Goal: Register for event/course

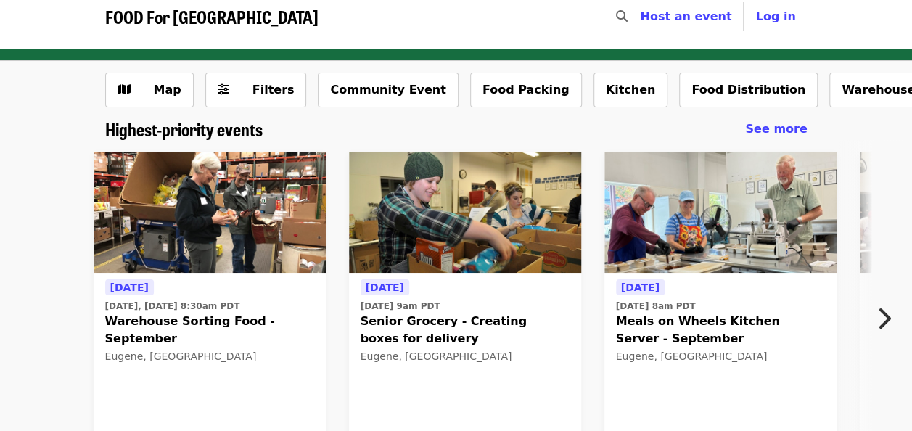
scroll to position [17, 0]
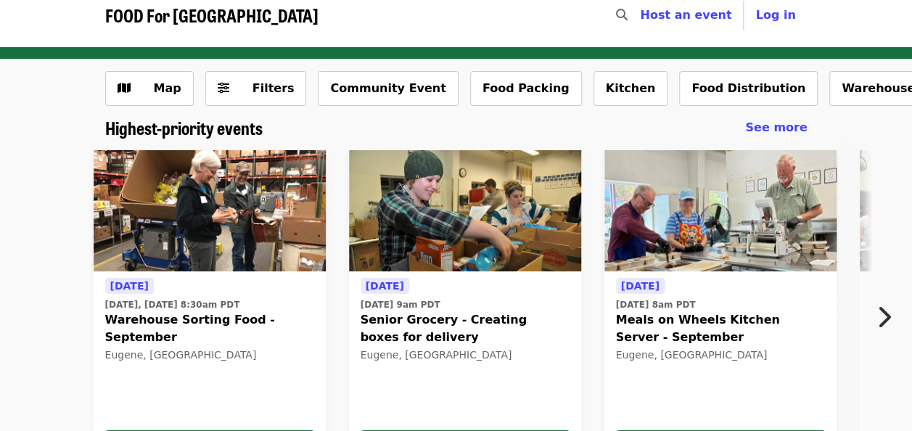
drag, startPoint x: 46, startPoint y: 214, endPoint x: 75, endPoint y: 208, distance: 29.8
click at [75, 208] on div "[DATE] [DATE], [DATE] 8:30am PDT Warehouse Sorting Food - September [GEOGRAPHIC…" at bounding box center [450, 314] width 1102 height 350
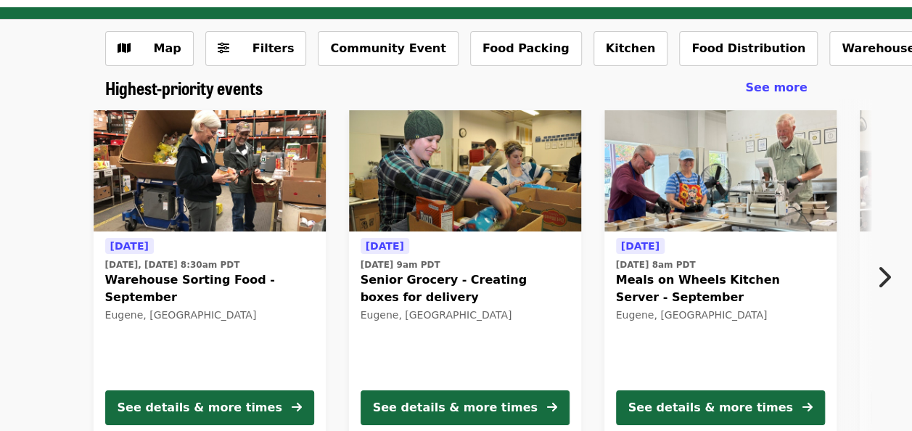
scroll to position [61, 0]
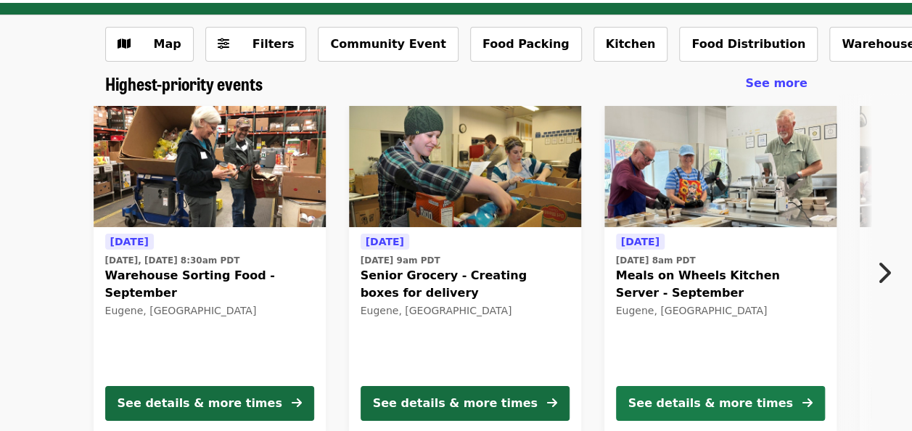
click at [714, 393] on button "See details & more times" at bounding box center [720, 403] width 209 height 35
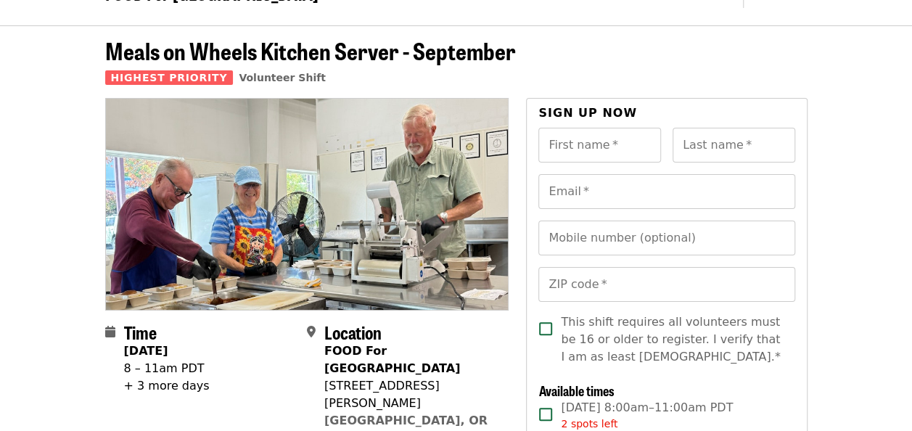
scroll to position [22, 0]
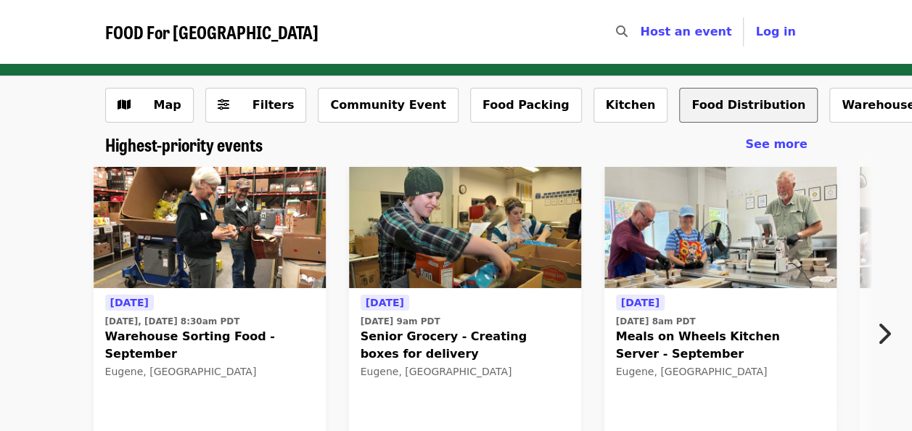
click at [679, 105] on button "Food Distribution" at bounding box center [748, 105] width 139 height 35
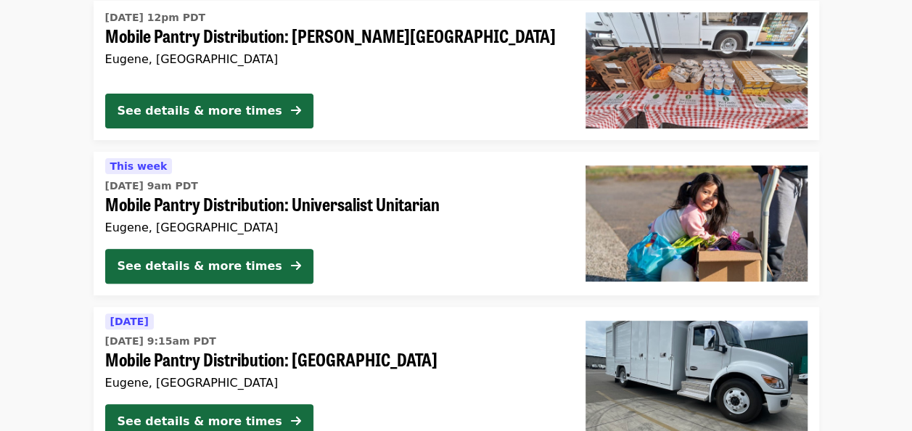
scroll to position [168, 0]
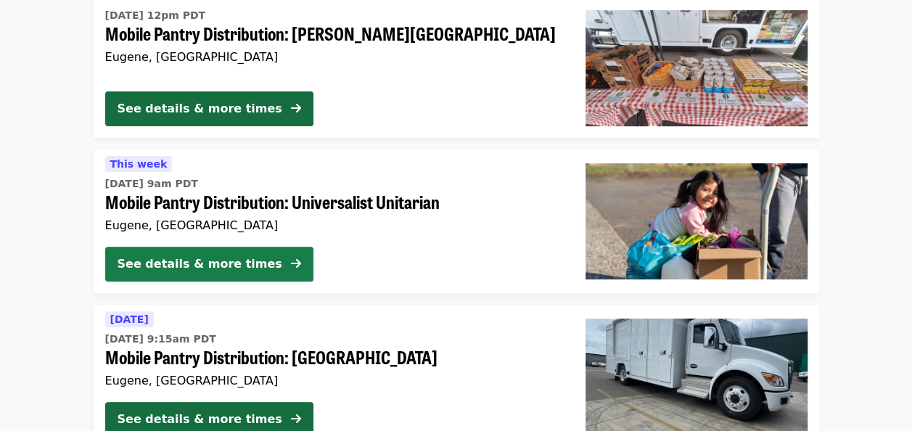
click at [190, 255] on div "See details & more times" at bounding box center [200, 263] width 165 height 17
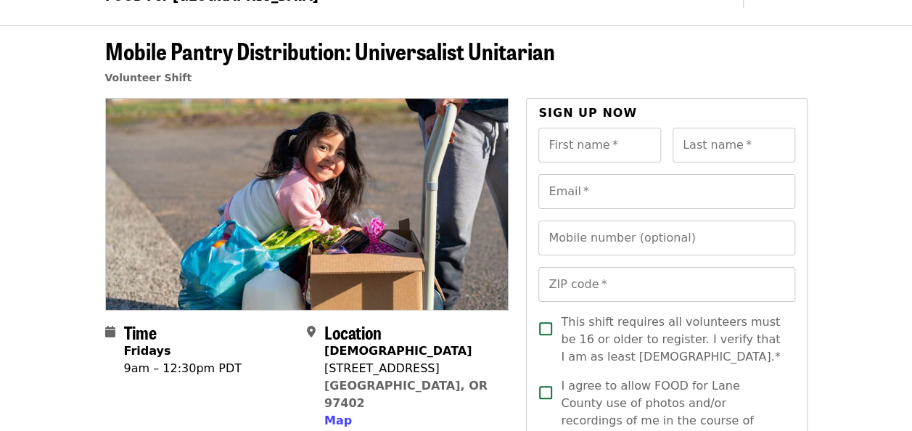
scroll to position [36, 0]
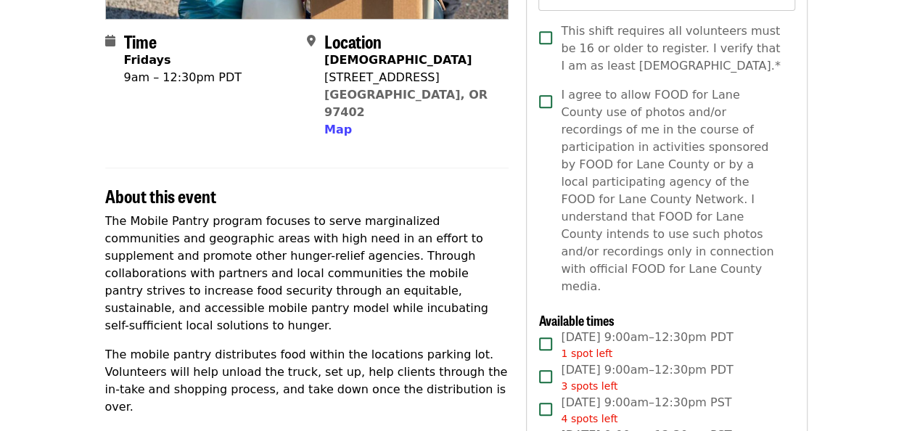
scroll to position [330, 0]
